Goal: Task Accomplishment & Management: Use online tool/utility

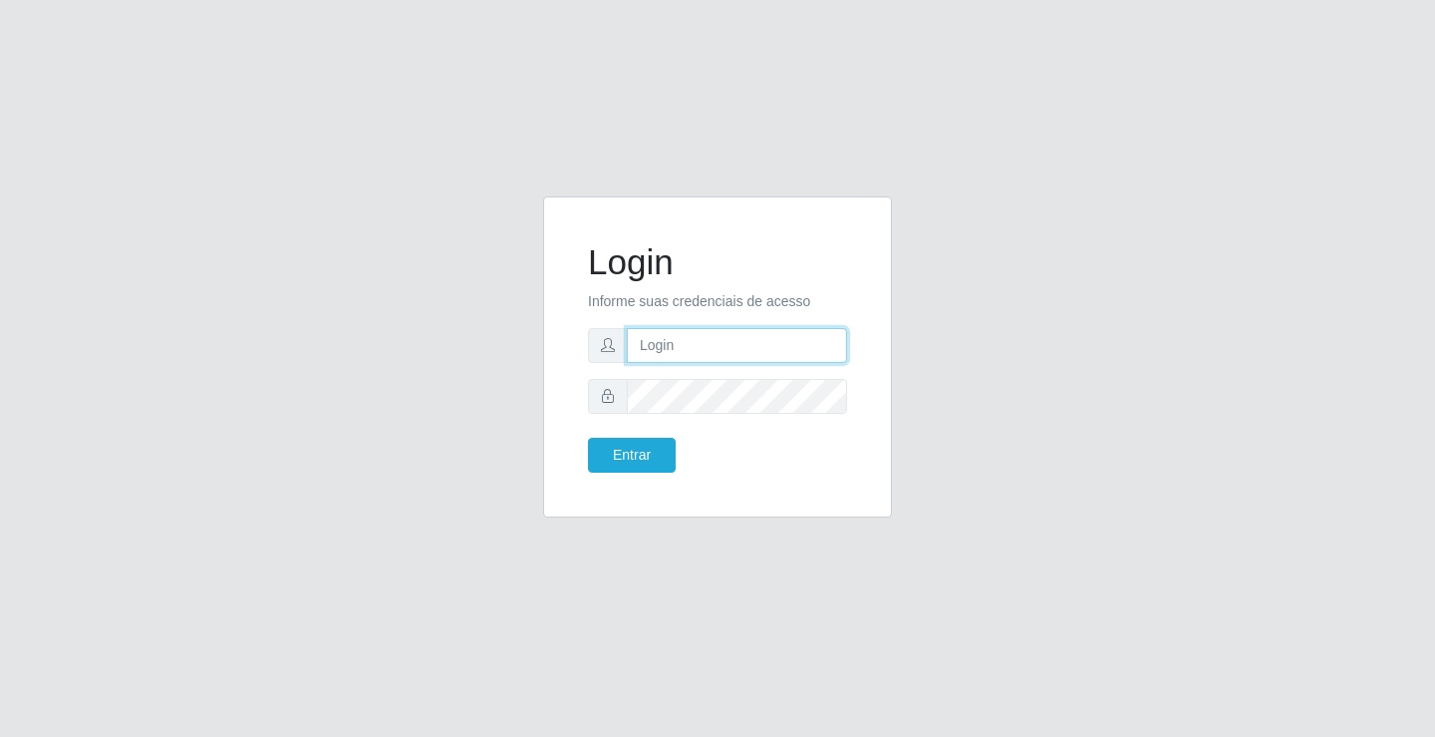
click at [784, 348] on input "text" at bounding box center [737, 345] width 220 height 35
type input "anacarla@ideal"
click at [661, 455] on button "Entrar" at bounding box center [632, 455] width 88 height 35
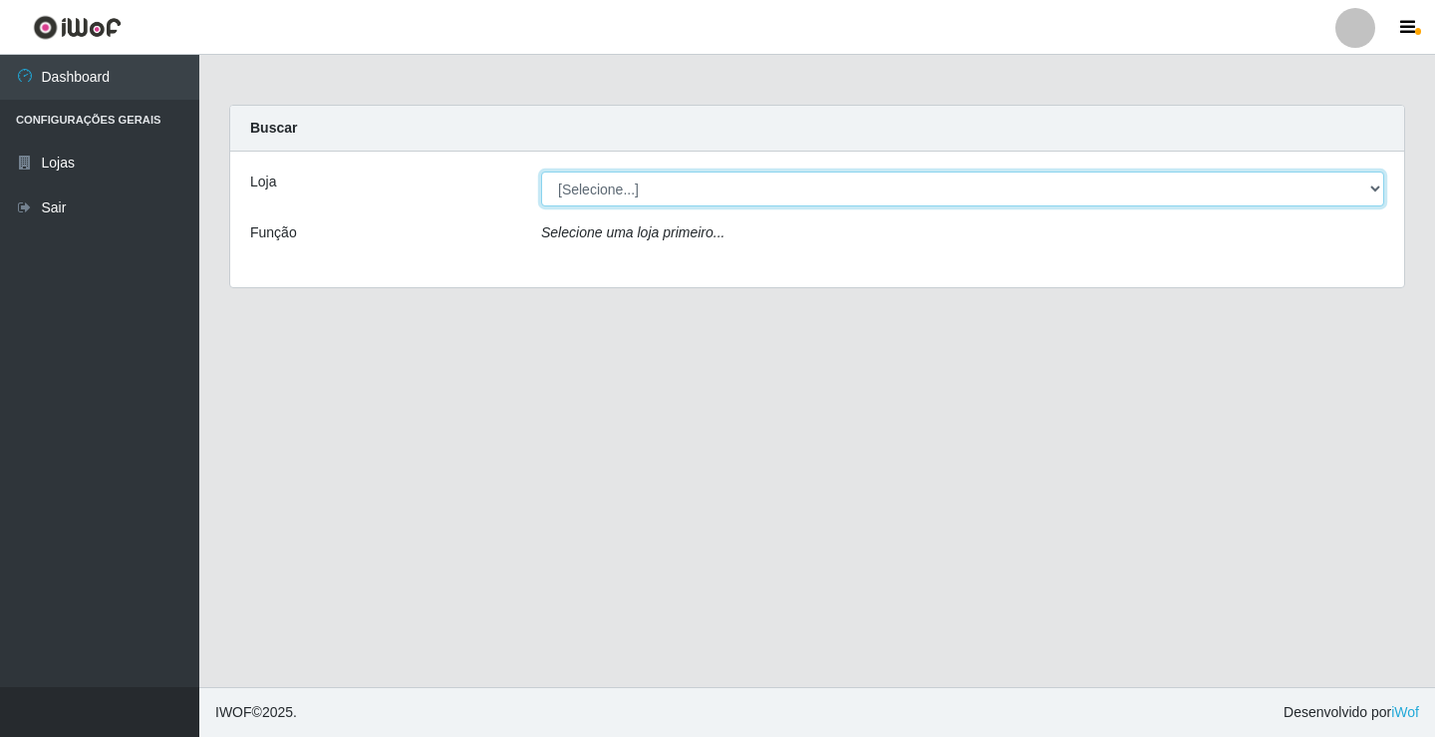
click at [1367, 185] on select "[Selecione...] Ideal - Conceição" at bounding box center [962, 188] width 843 height 35
select select "231"
click at [541, 171] on select "[Selecione...] Ideal - Conceição" at bounding box center [962, 188] width 843 height 35
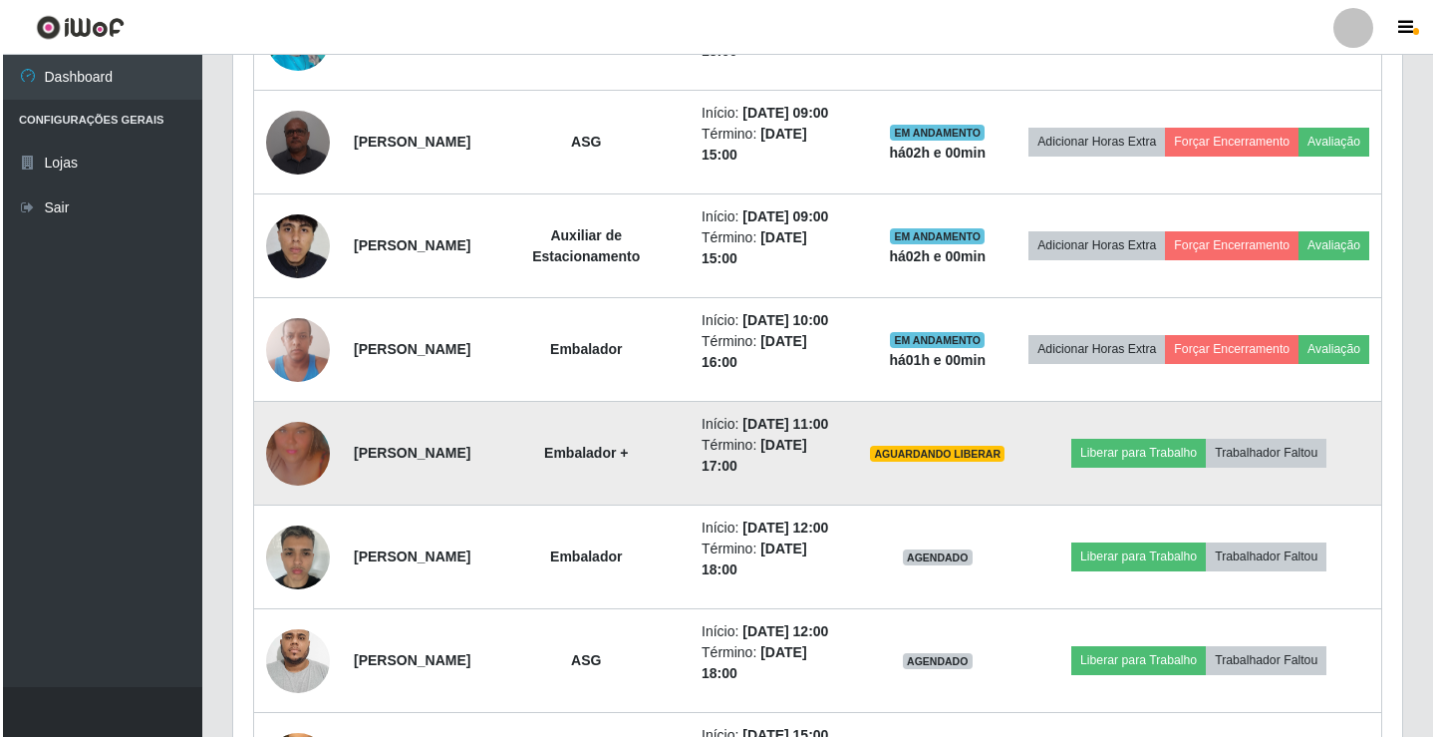
scroll to position [997, 0]
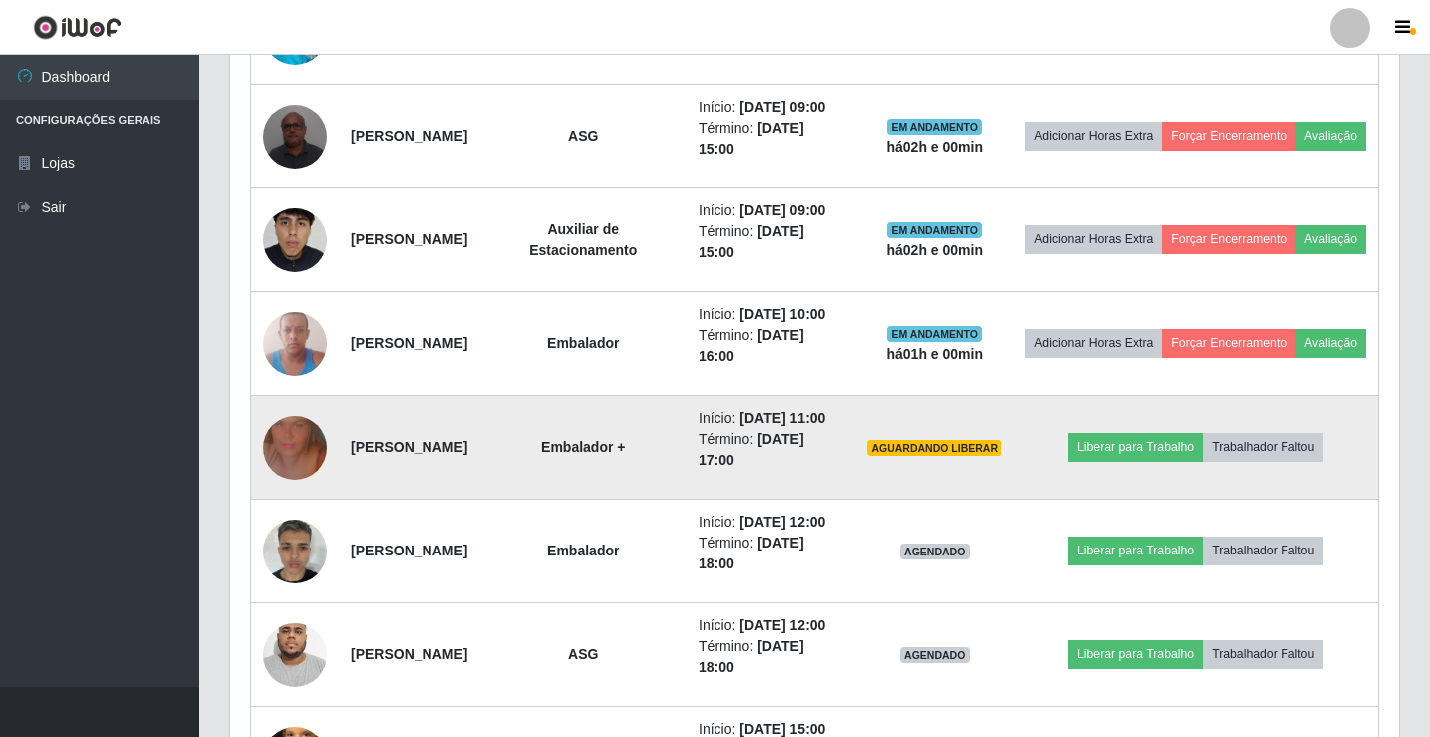
click at [300, 504] on img at bounding box center [295, 448] width 64 height 114
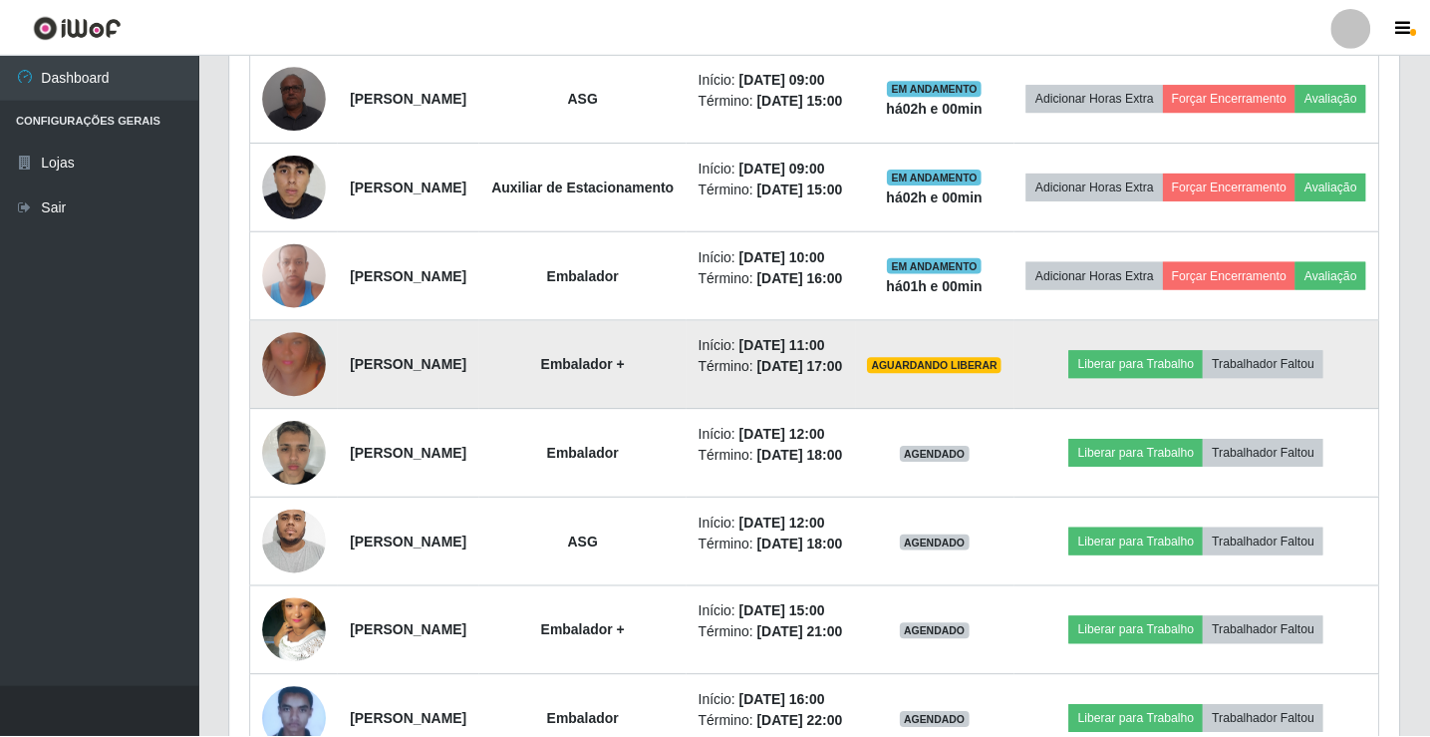
scroll to position [414, 1159]
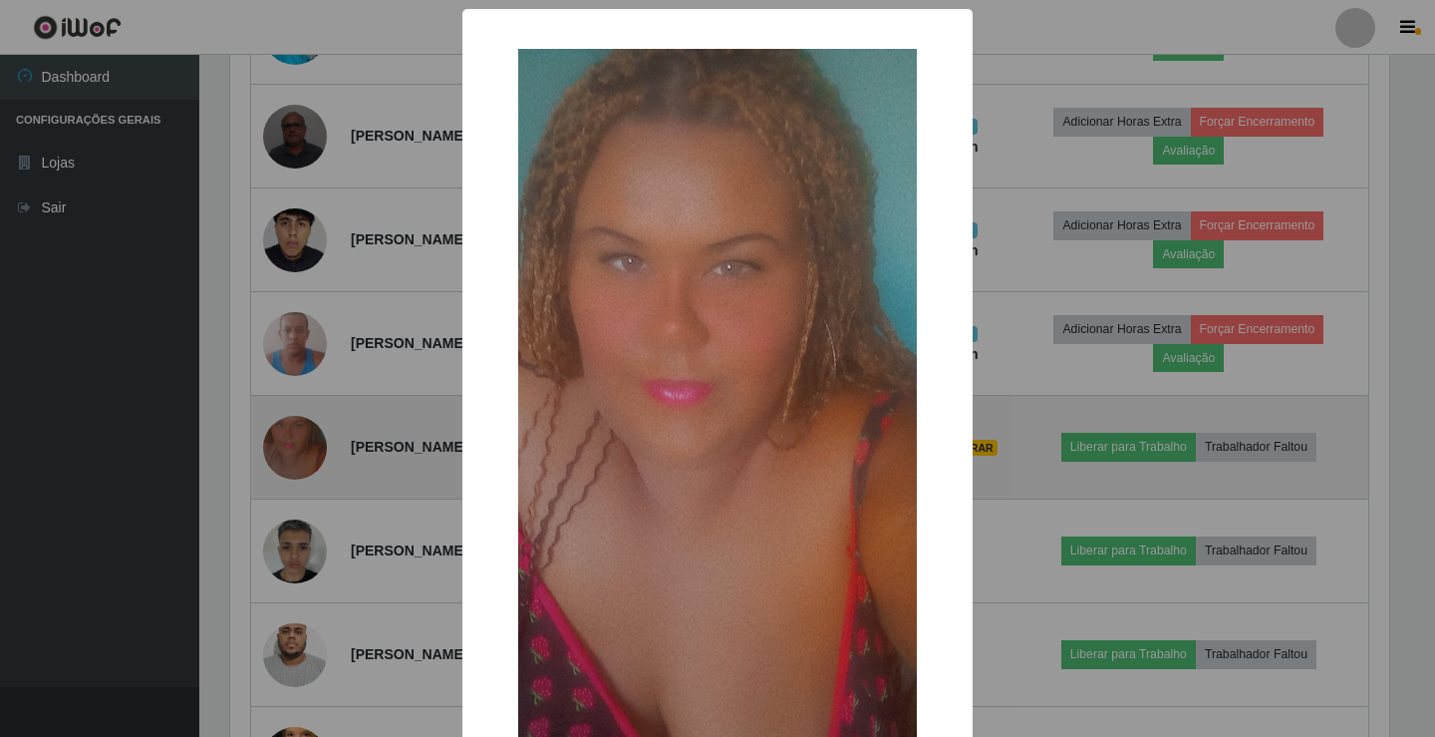
click at [300, 561] on div "× OK Cancel" at bounding box center [717, 368] width 1435 height 737
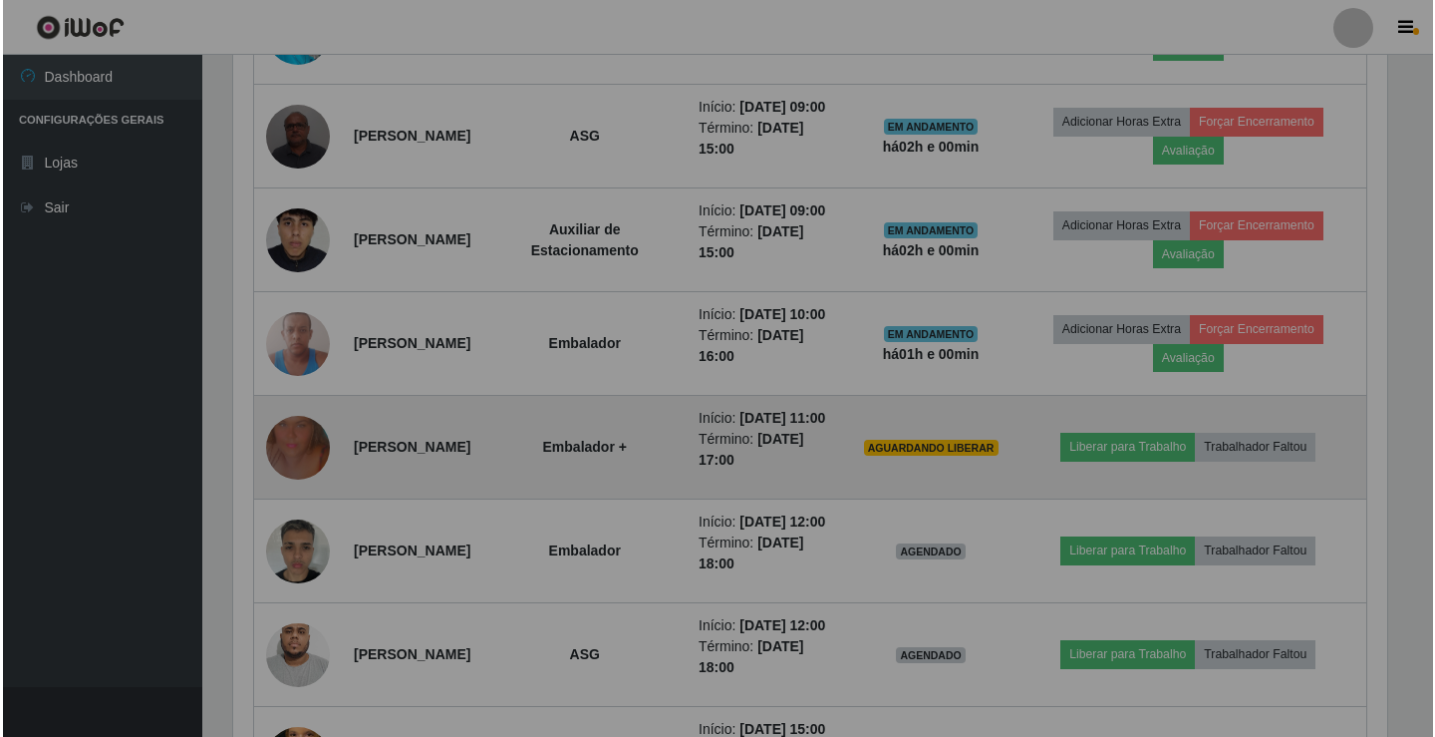
scroll to position [414, 1169]
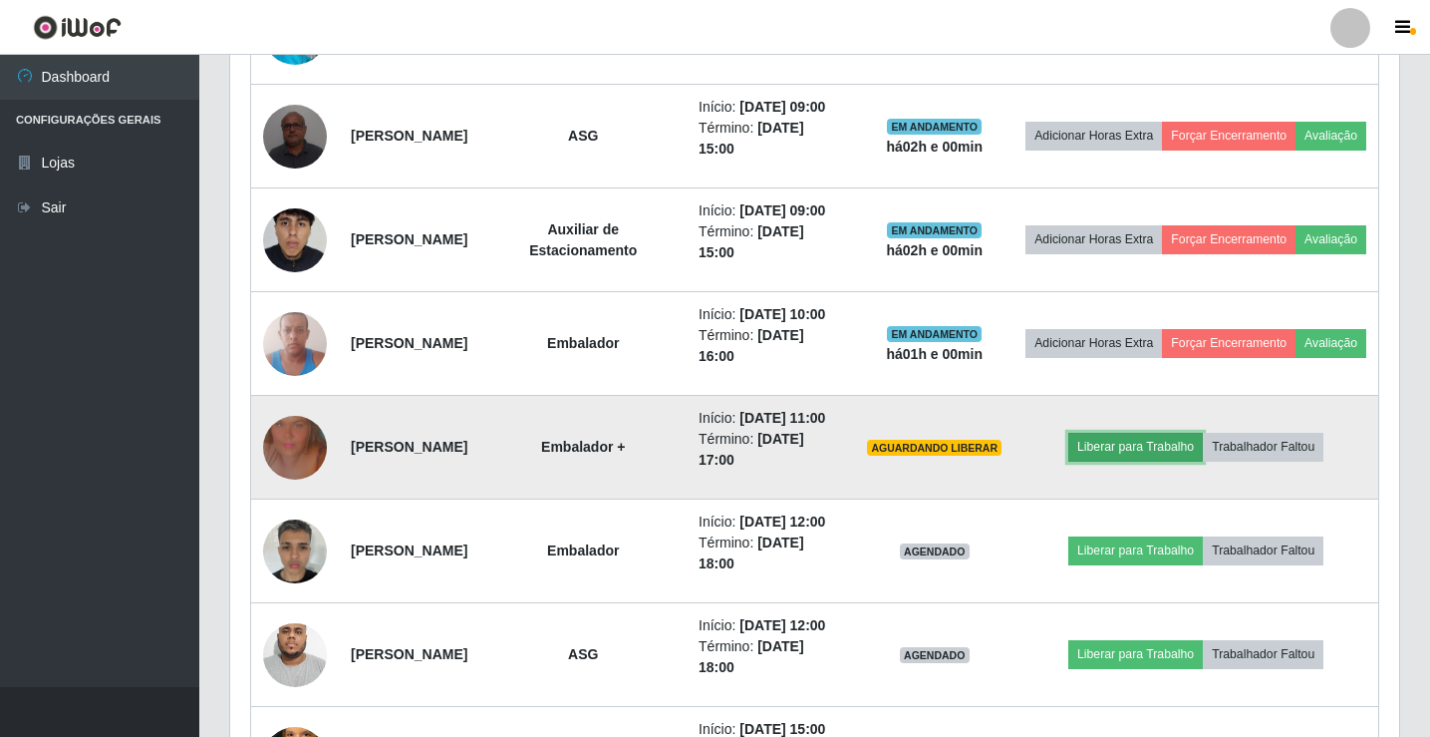
click at [1134, 460] on button "Liberar para Trabalho" at bounding box center [1135, 447] width 135 height 28
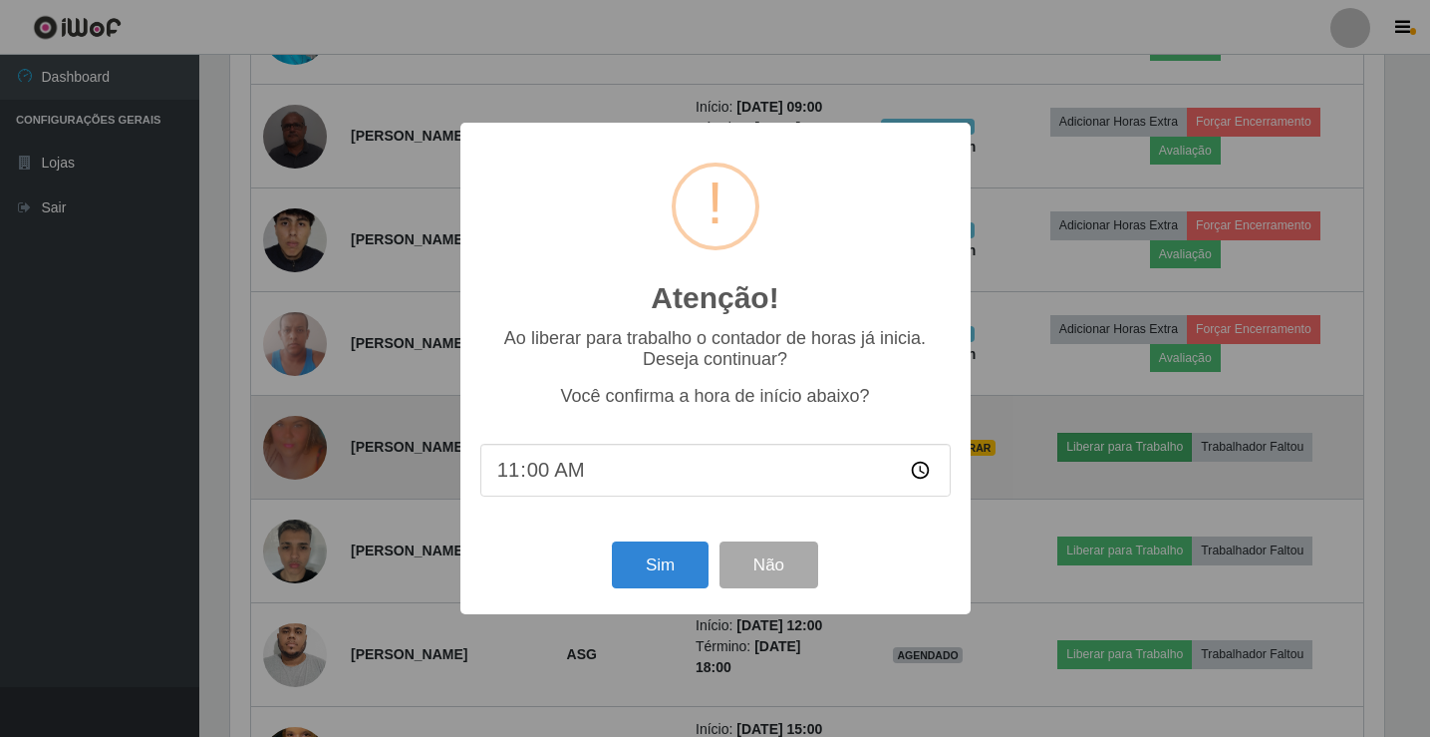
scroll to position [414, 1159]
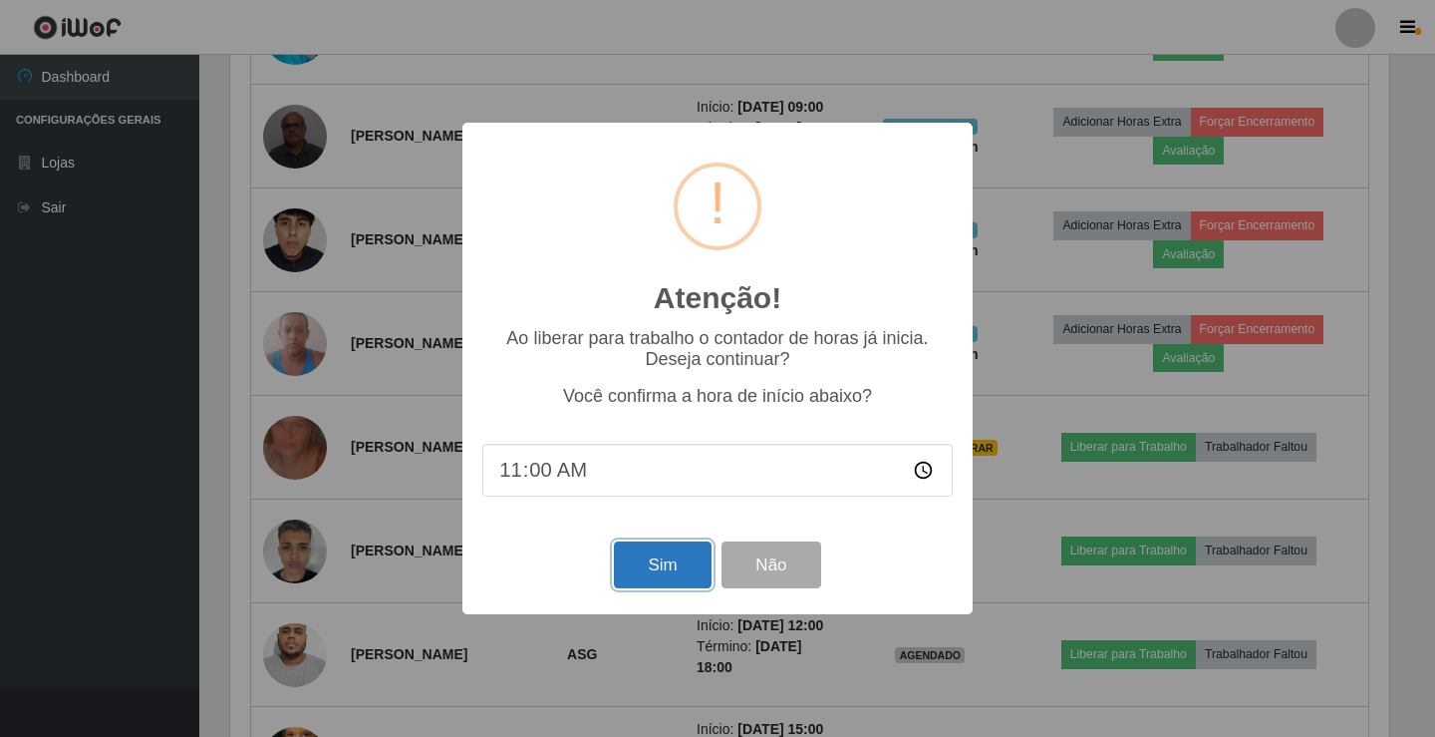
click at [639, 570] on button "Sim" at bounding box center [662, 564] width 97 height 47
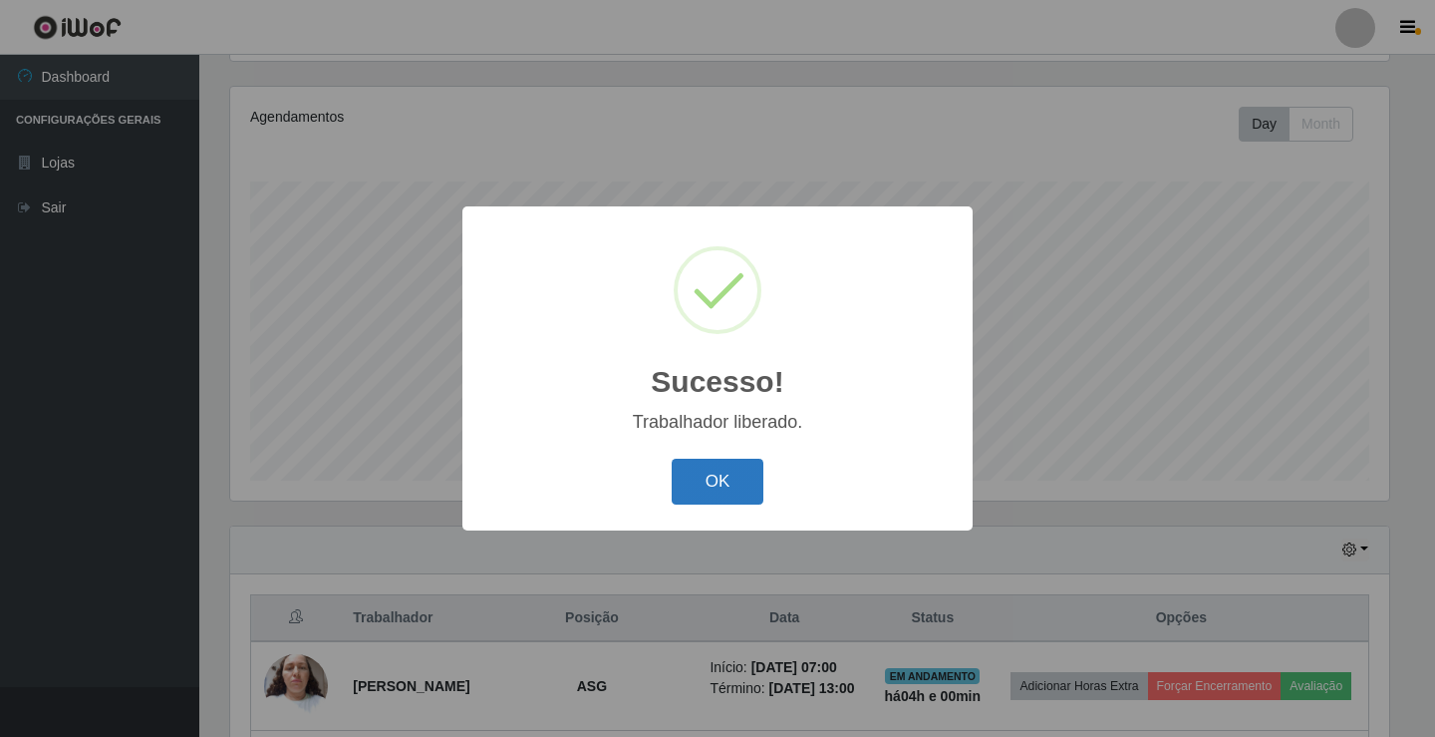
click at [718, 493] on button "OK" at bounding box center [718, 481] width 93 height 47
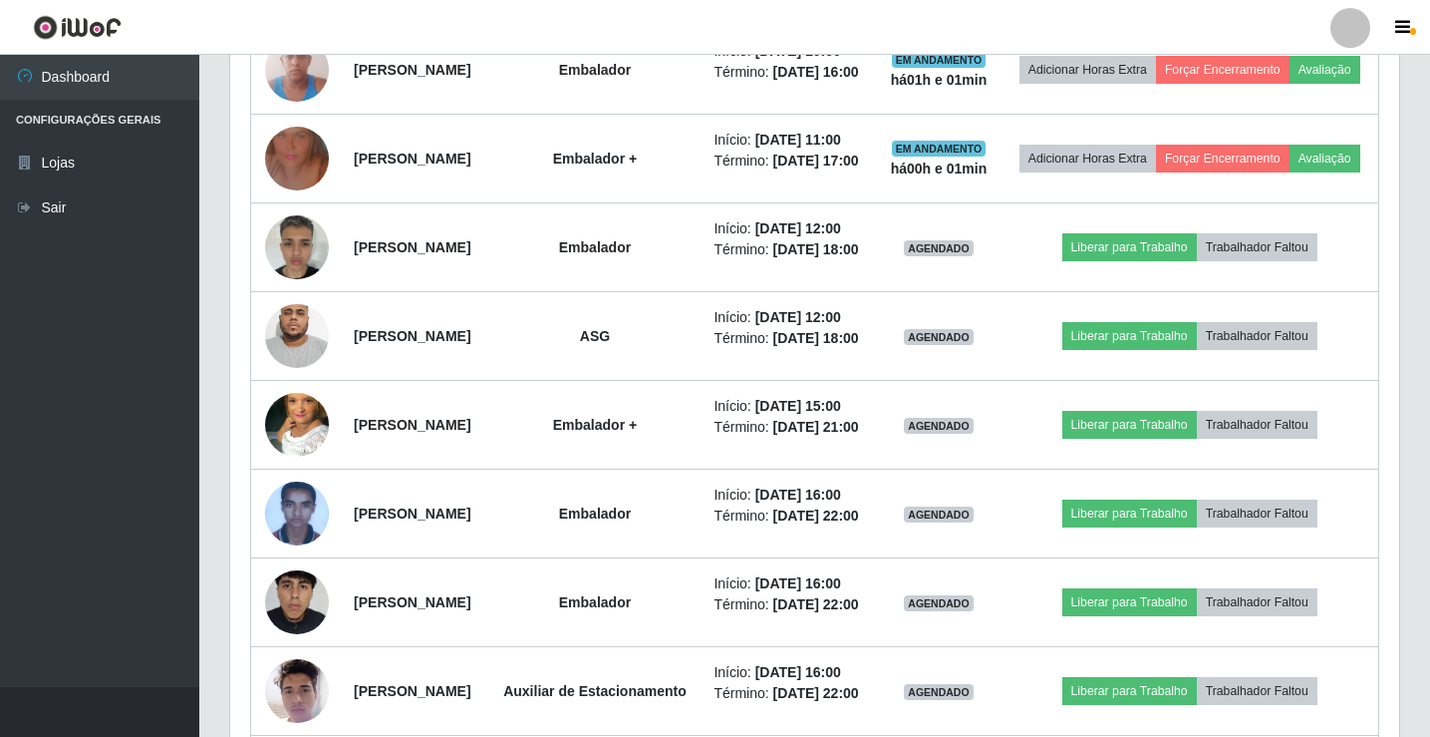
scroll to position [1329, 0]
